Goal: Task Accomplishment & Management: Manage account settings

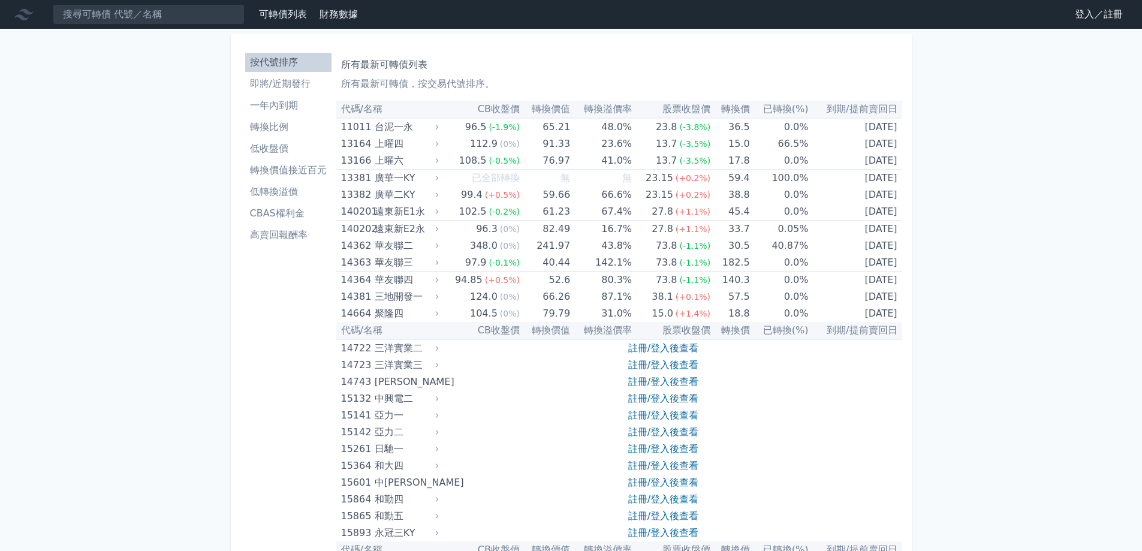
click at [1083, 13] on link "登入／註冊" at bounding box center [1099, 14] width 67 height 19
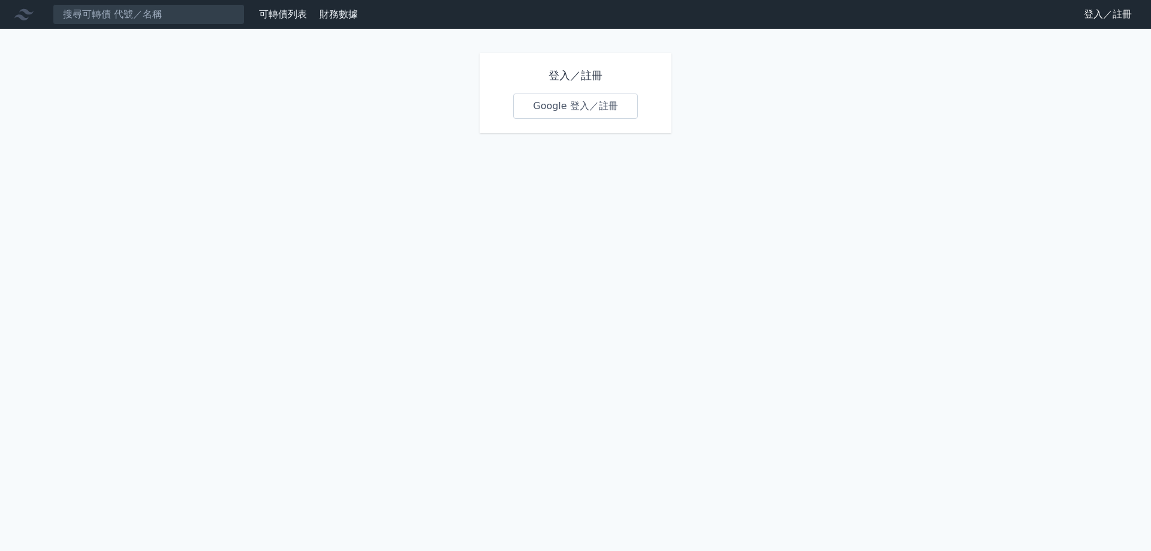
click at [528, 103] on link "Google 登入／註冊" at bounding box center [575, 106] width 125 height 25
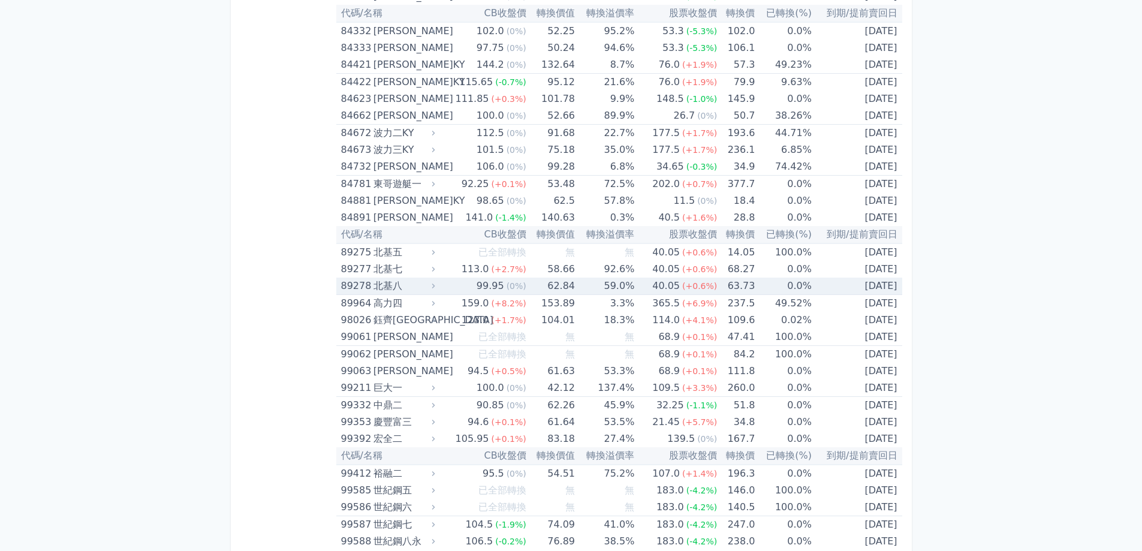
scroll to position [6973, 0]
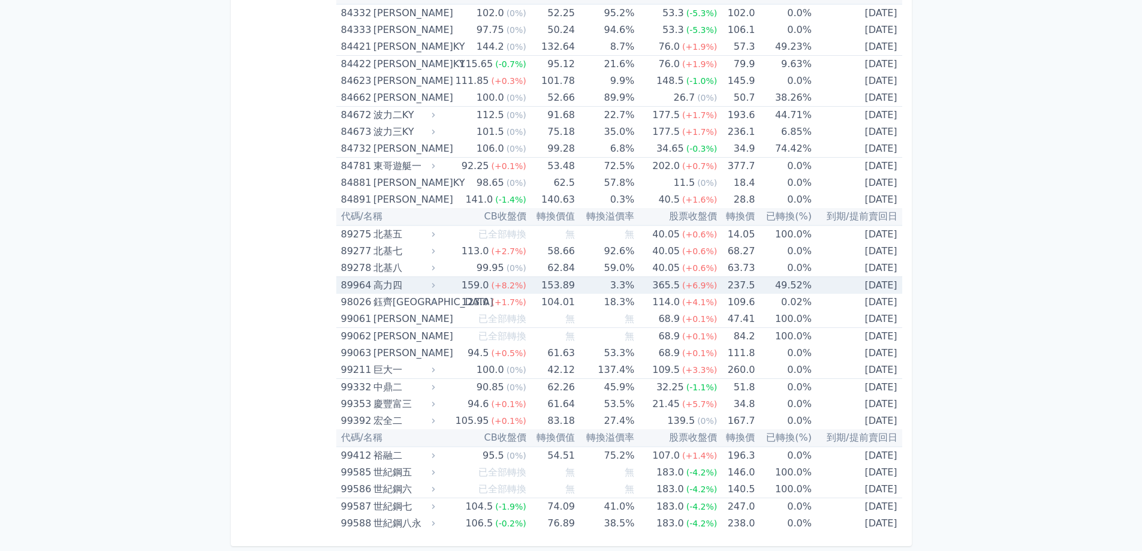
click at [658, 293] on div "365.5" at bounding box center [666, 285] width 32 height 17
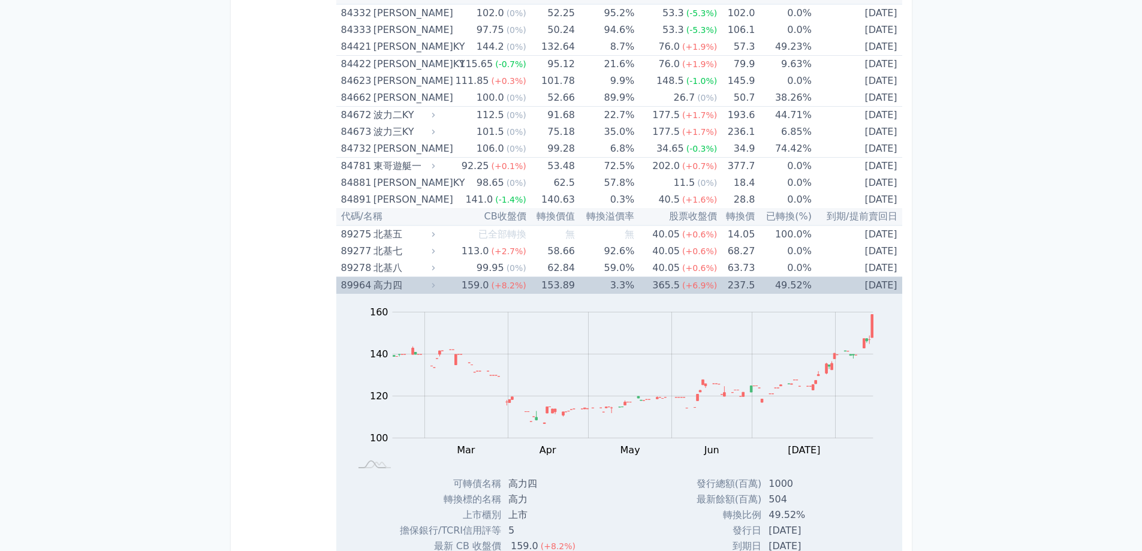
click at [658, 293] on div "365.5" at bounding box center [666, 285] width 32 height 17
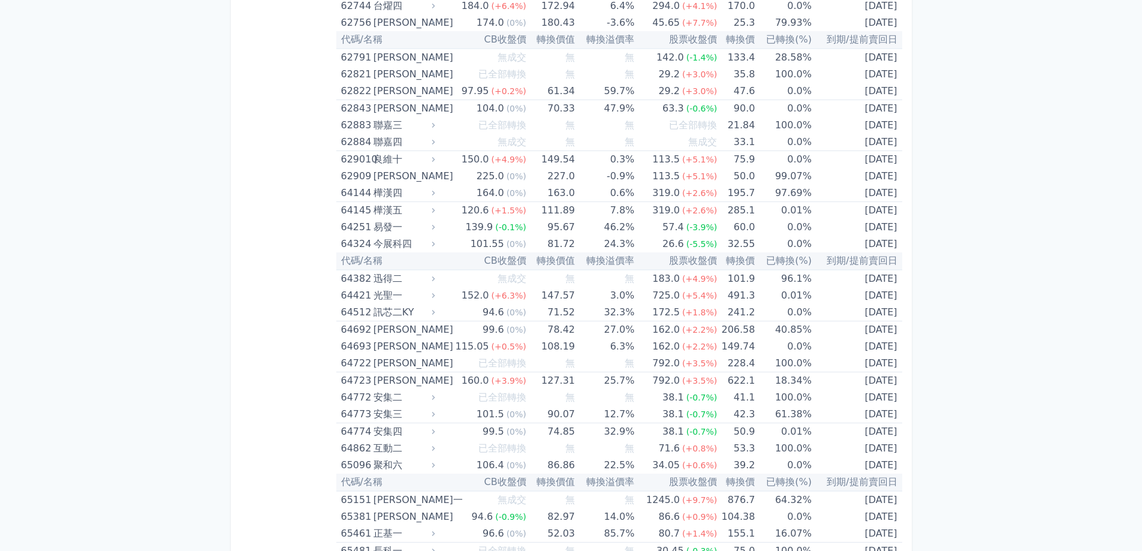
scroll to position [4935, 0]
